Goal: Task Accomplishment & Management: Complete application form

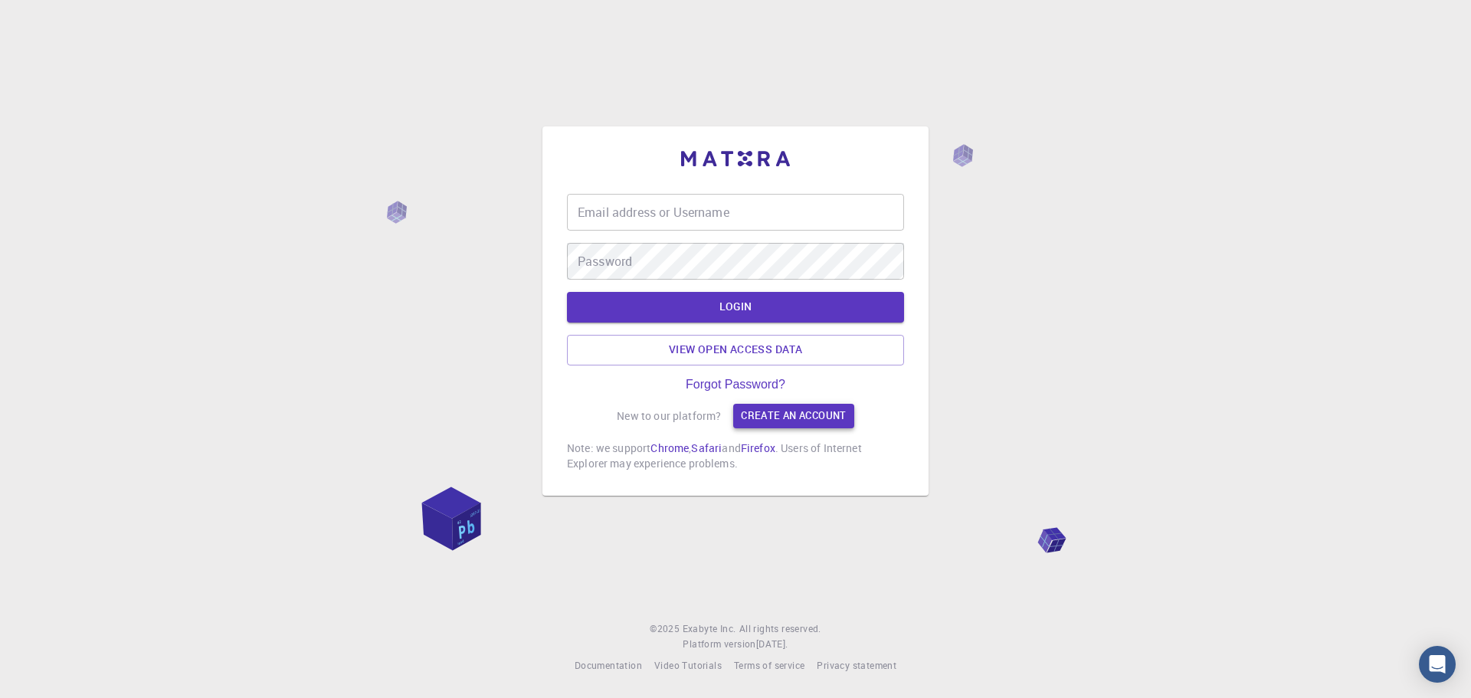
click at [772, 418] on link "Create an account" at bounding box center [793, 416] width 120 height 25
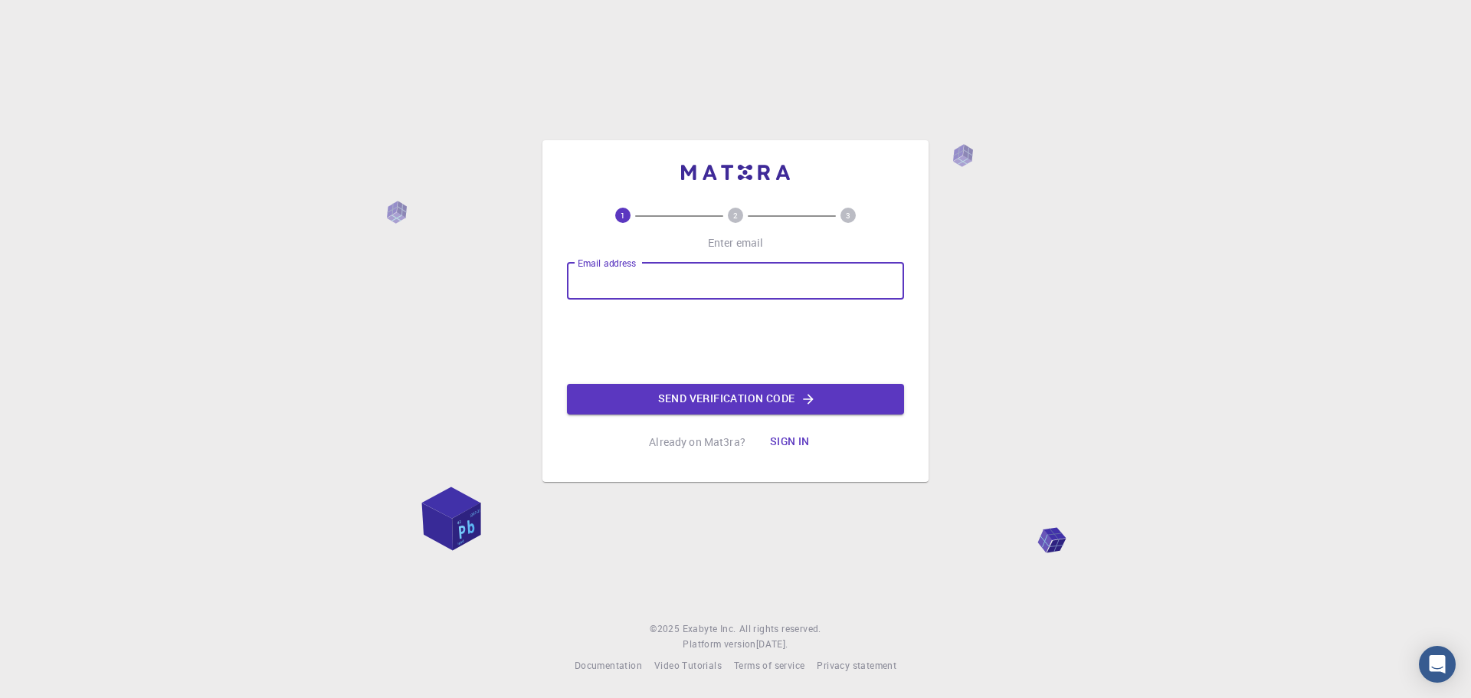
click at [628, 280] on div "Email address Email address" at bounding box center [735, 281] width 337 height 37
type input "[EMAIL_ADDRESS][DOMAIN_NAME]"
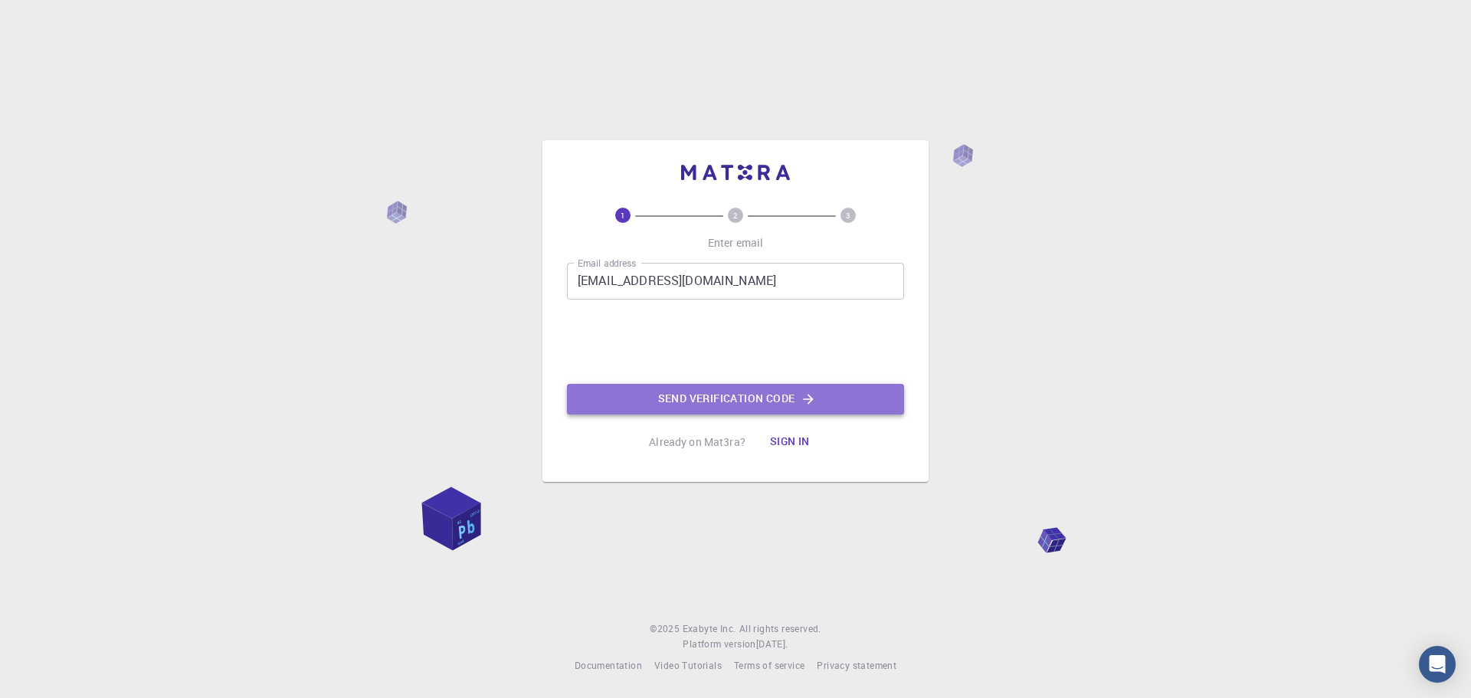
click at [705, 398] on button "Send verification code" at bounding box center [735, 399] width 337 height 31
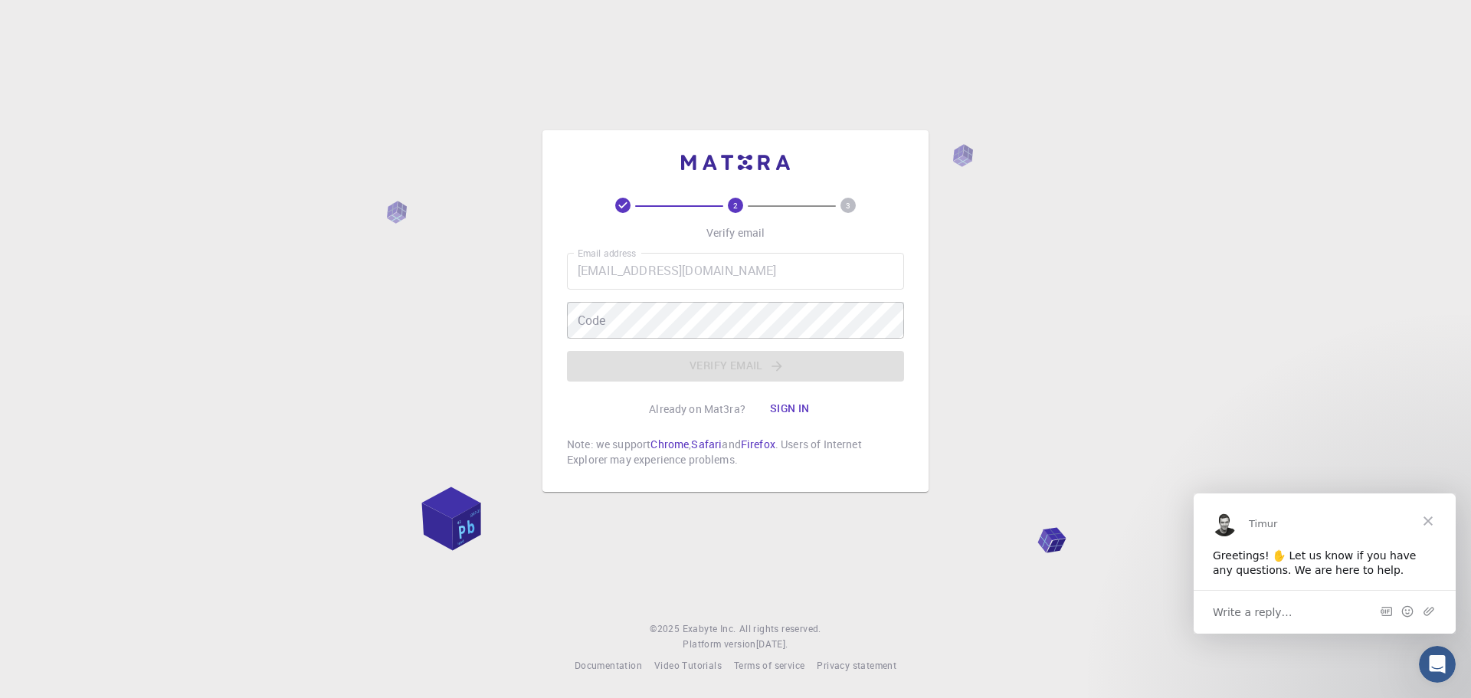
click at [379, 87] on div "2 3 Verify email Email address [EMAIL_ADDRESS][DOMAIN_NAME] Email address Code …" at bounding box center [735, 349] width 1471 height 698
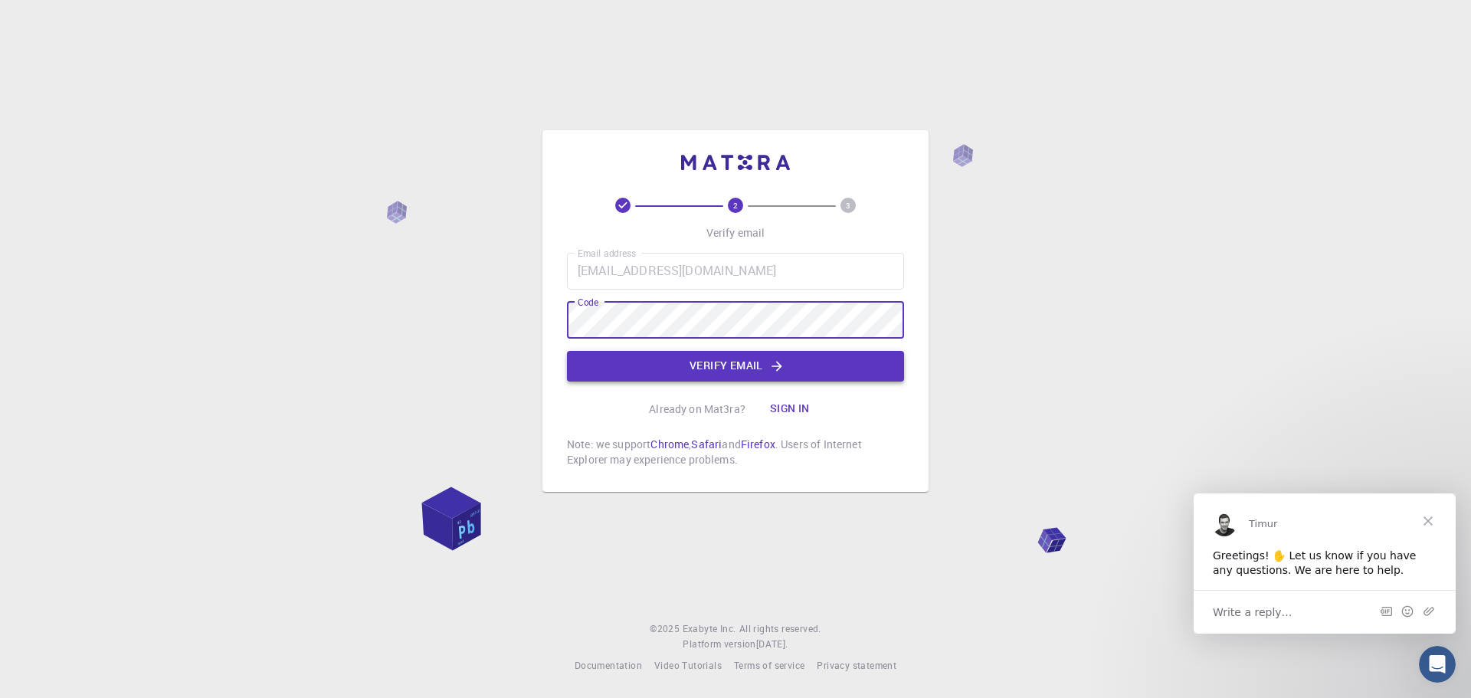
click at [754, 368] on button "Verify email" at bounding box center [735, 366] width 337 height 31
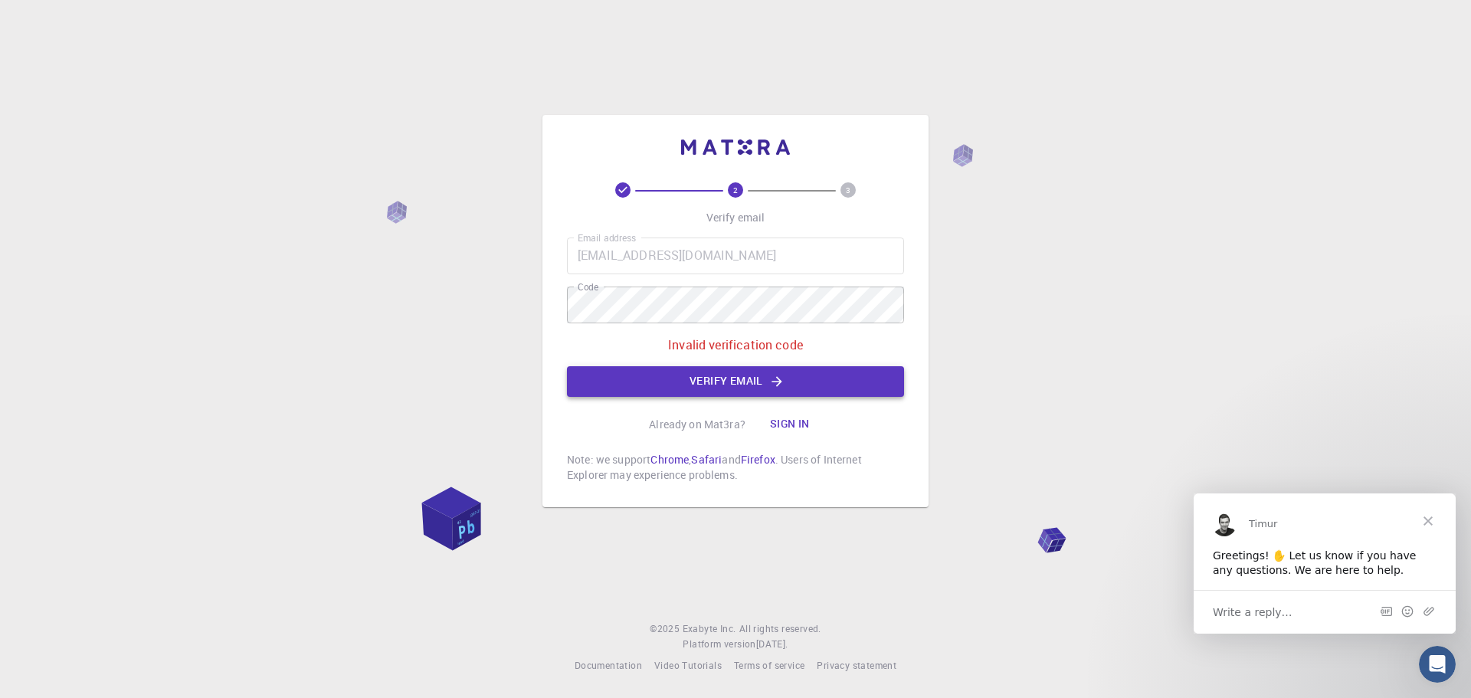
click at [756, 384] on button "Verify email" at bounding box center [735, 381] width 337 height 31
click at [564, 315] on div "2 3 Verify email Email address [EMAIL_ADDRESS][DOMAIN_NAME] Email address Code …" at bounding box center [736, 311] width 386 height 392
click at [683, 379] on button "Verify email" at bounding box center [735, 381] width 337 height 31
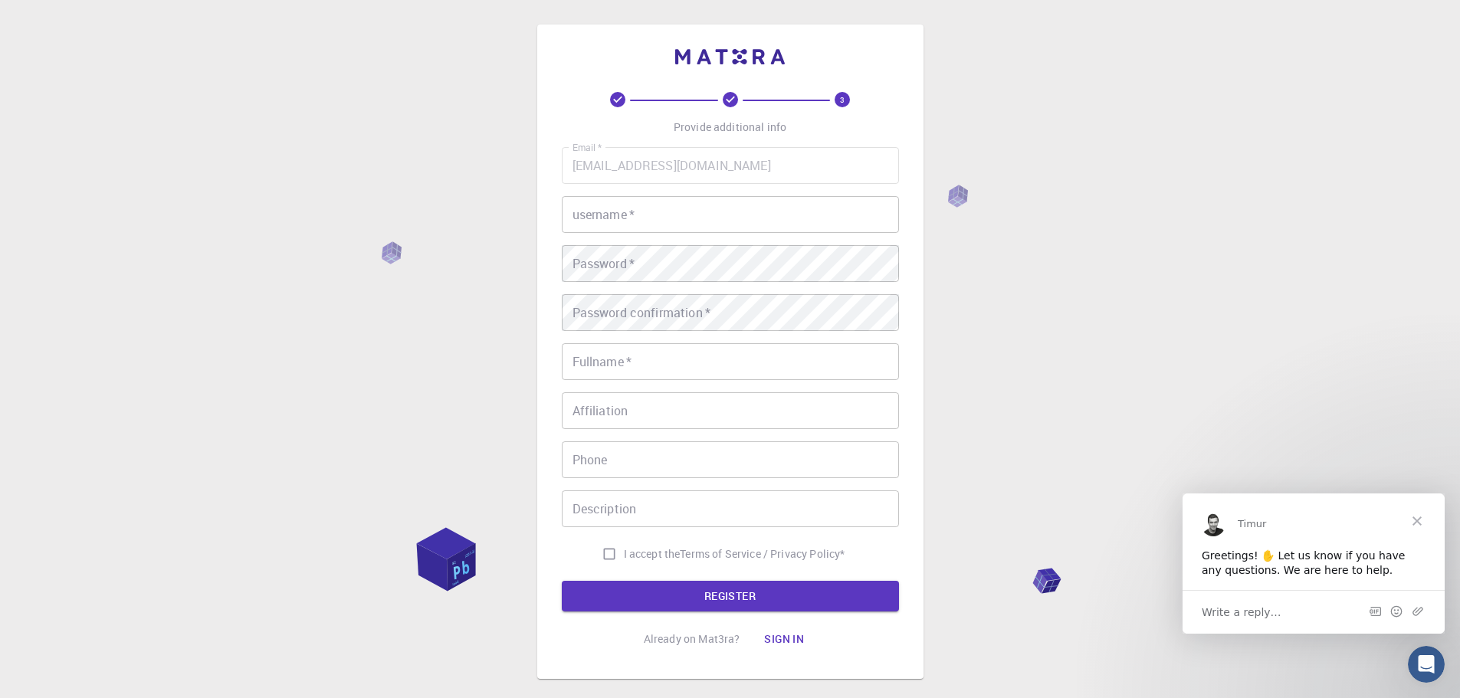
click at [650, 218] on input "username   *" at bounding box center [730, 214] width 337 height 37
click at [672, 215] on input "username   *" at bounding box center [730, 214] width 337 height 37
paste input "lisnerovahana"
type input "lisnerovahana"
click at [688, 359] on input "Fullname   *" at bounding box center [730, 361] width 337 height 37
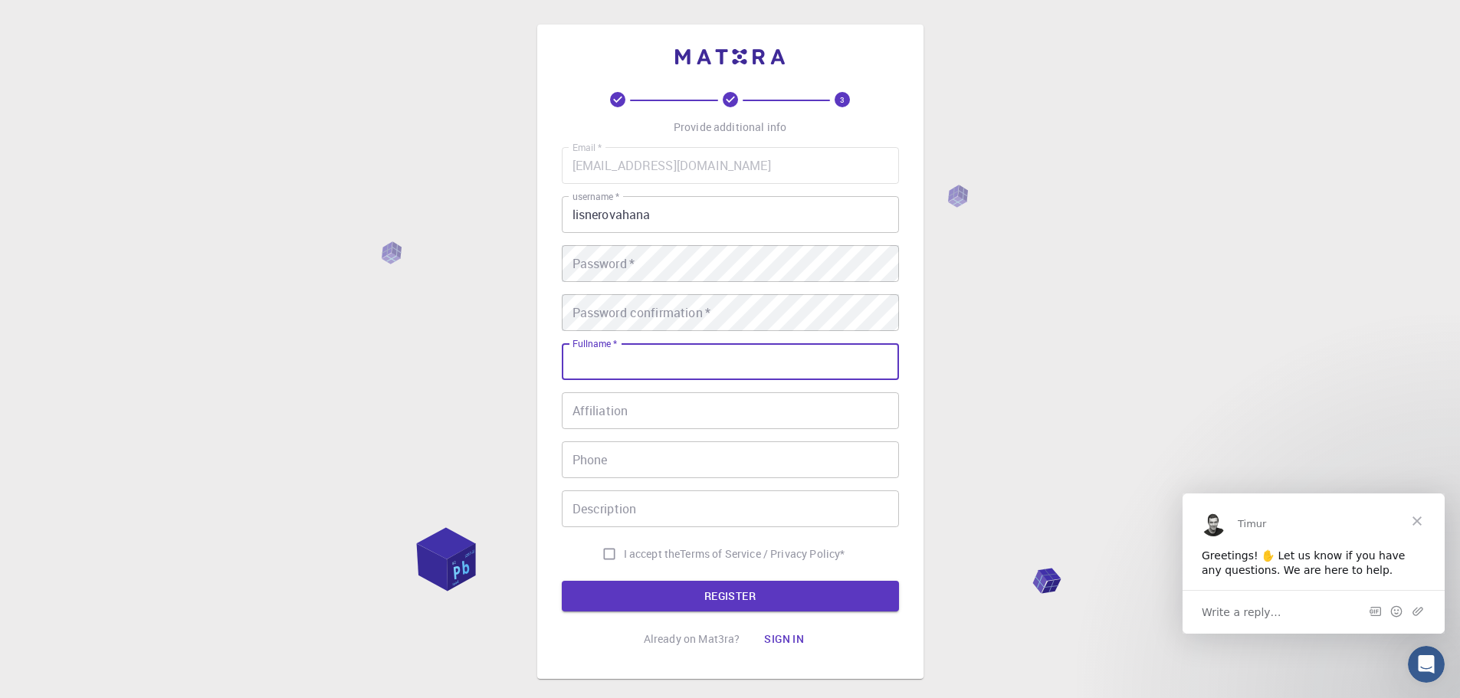
type input "[PERSON_NAME]"
type input "739764675"
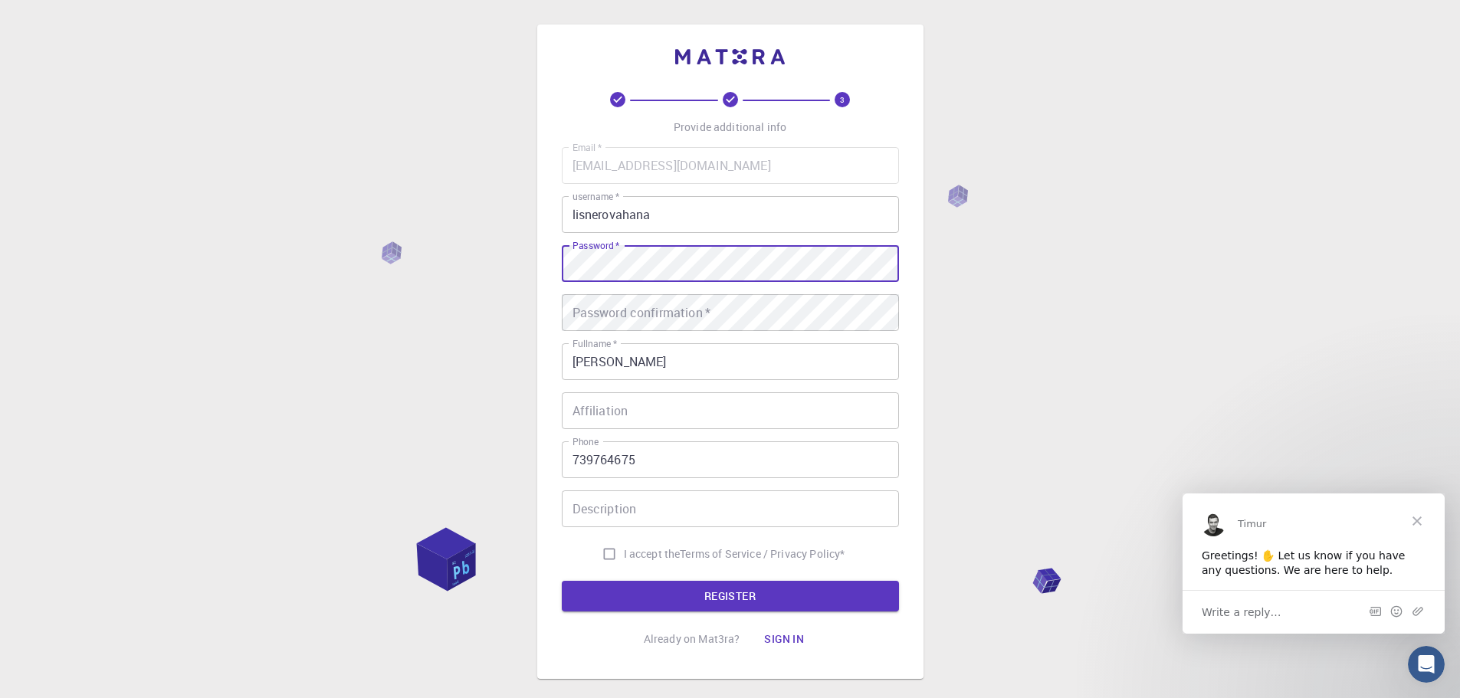
click at [464, 257] on div "3 Provide additional info Email   * [EMAIL_ADDRESS][DOMAIN_NAME] Email   * user…" at bounding box center [730, 390] width 1460 height 780
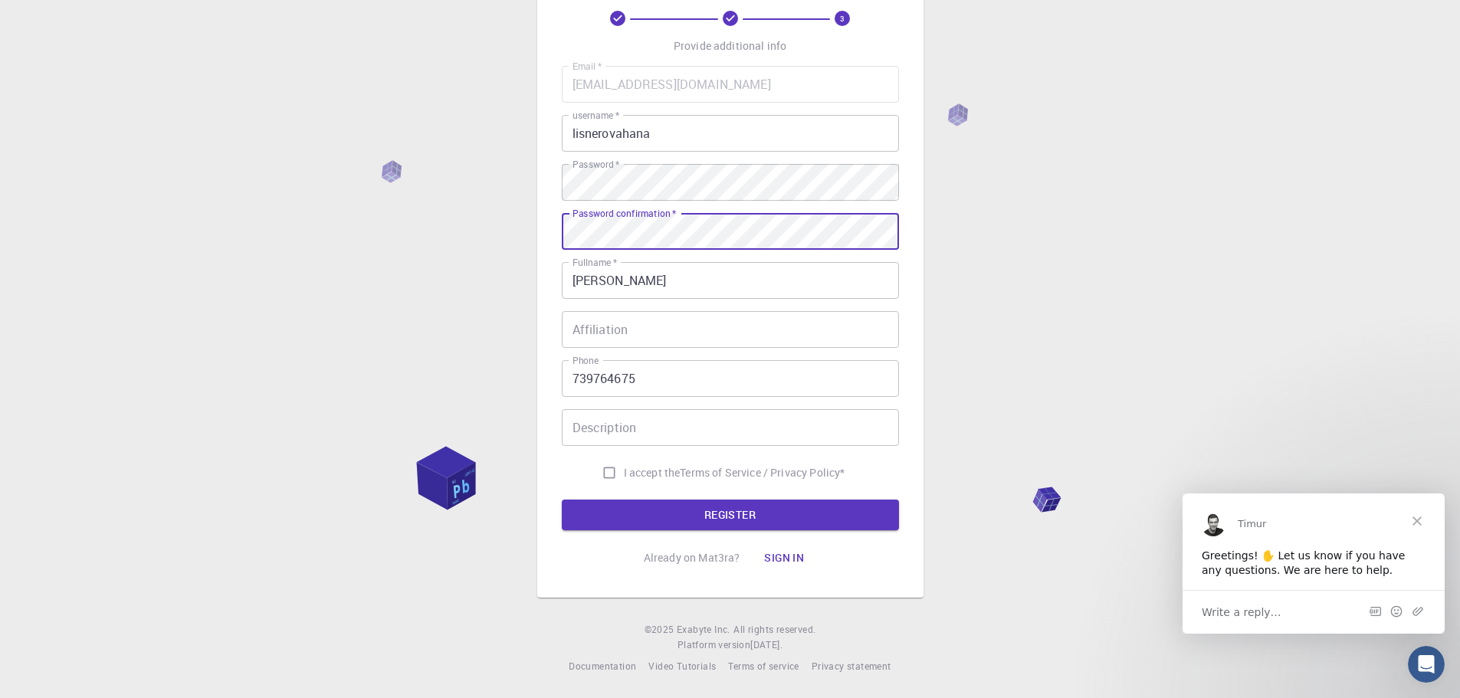
scroll to position [82, 0]
click at [609, 470] on input "I accept the Terms of Service / Privacy Policy *" at bounding box center [609, 472] width 29 height 29
checkbox input "true"
click at [705, 513] on button "REGISTER" at bounding box center [730, 514] width 337 height 31
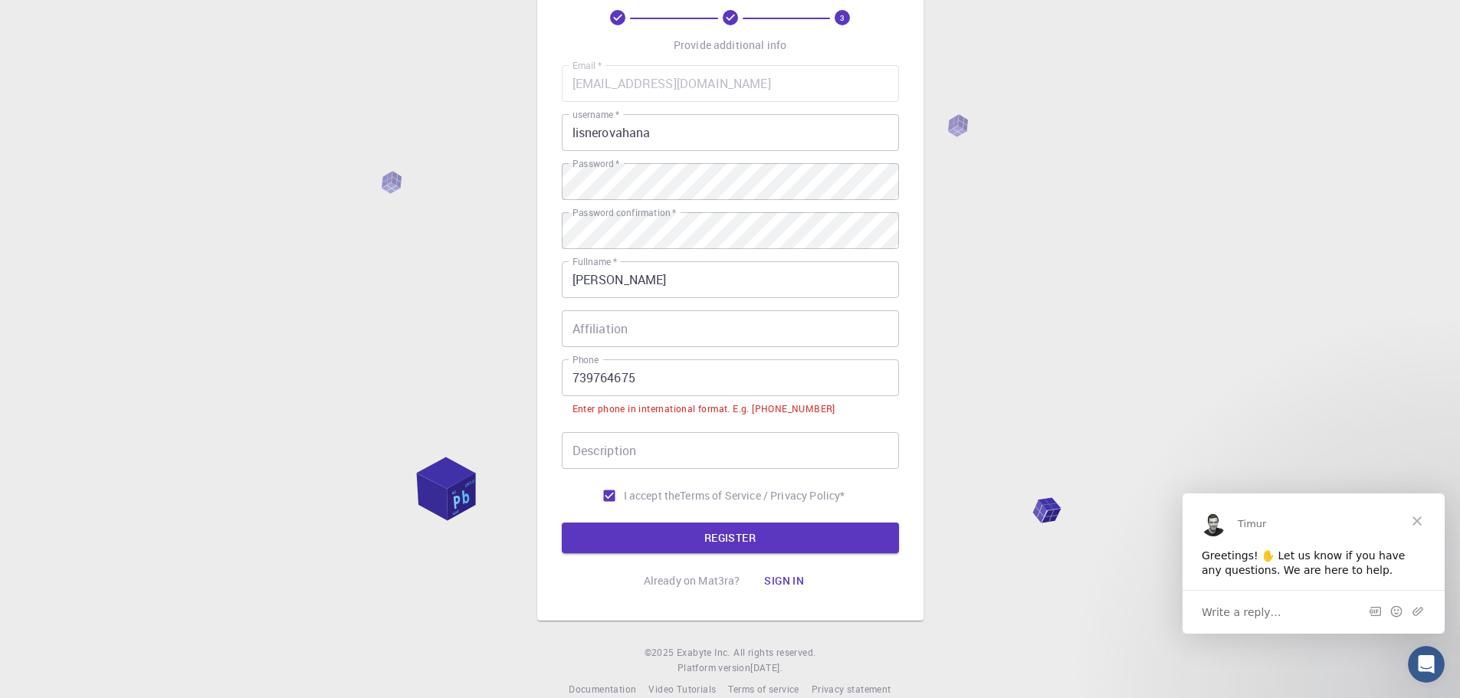
drag, startPoint x: 573, startPoint y: 381, endPoint x: 628, endPoint y: 389, distance: 54.9
click at [573, 380] on input "739764675" at bounding box center [730, 377] width 337 height 37
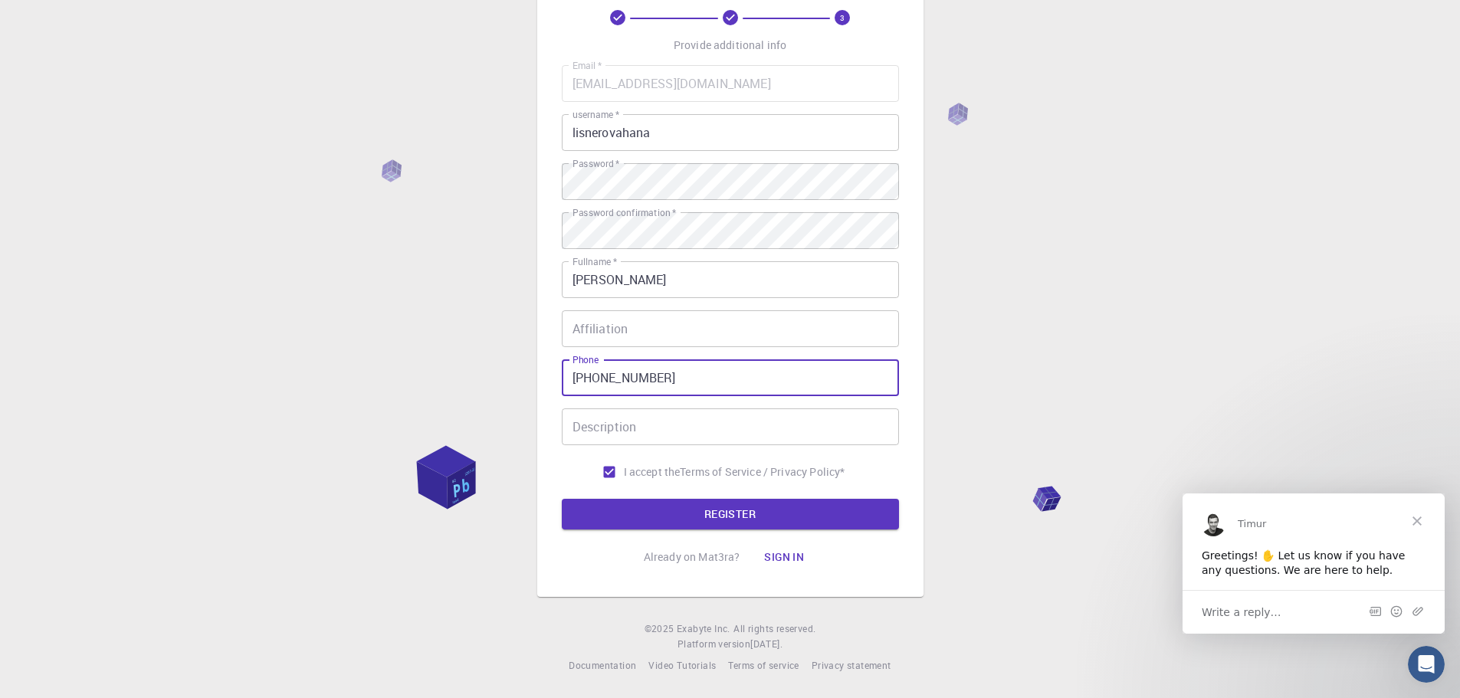
type input "[PHONE_NUMBER]"
click at [562, 499] on button "REGISTER" at bounding box center [730, 514] width 337 height 31
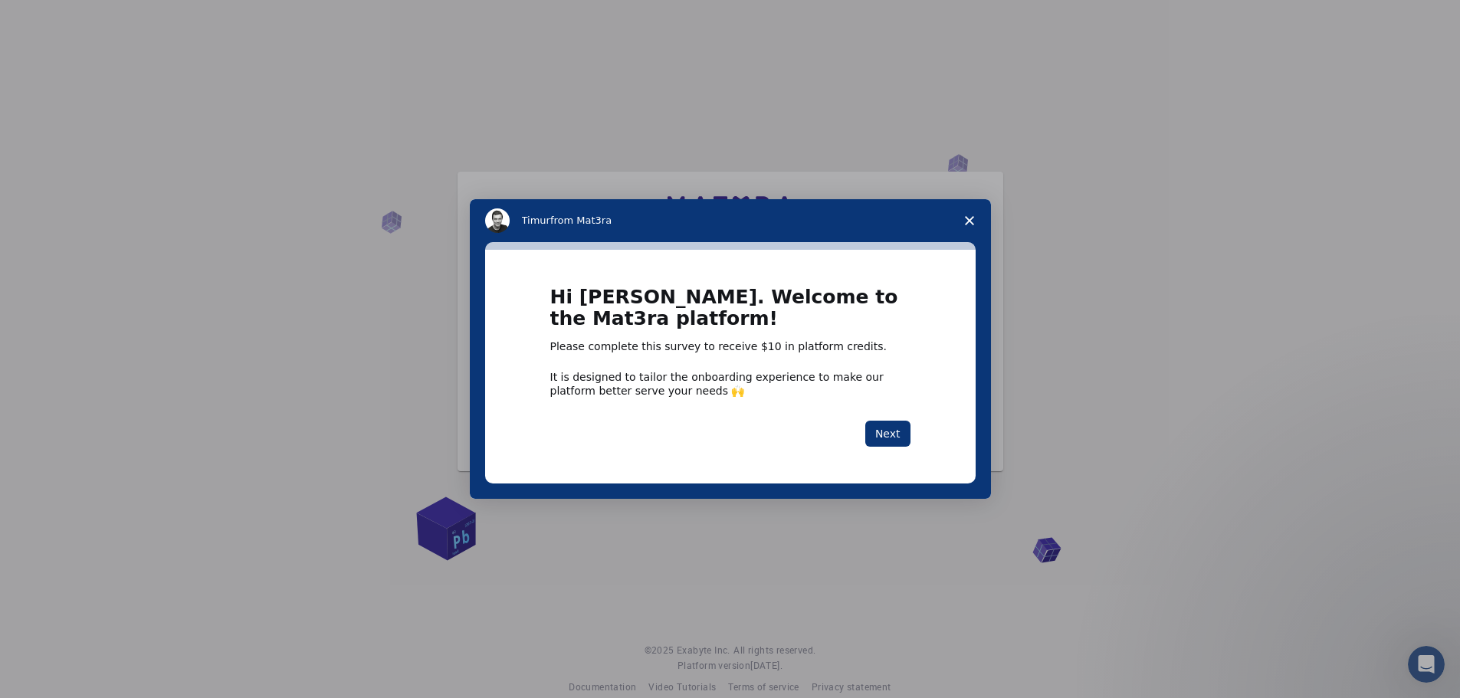
click at [963, 217] on span "Close survey" at bounding box center [969, 220] width 43 height 43
